Goal: Information Seeking & Learning: Learn about a topic

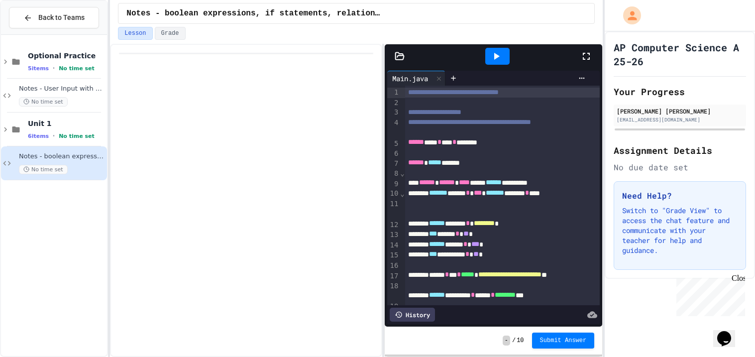
click at [173, 141] on div at bounding box center [246, 200] width 272 height 313
click at [232, 133] on div at bounding box center [246, 200] width 272 height 313
